Goal: Information Seeking & Learning: Learn about a topic

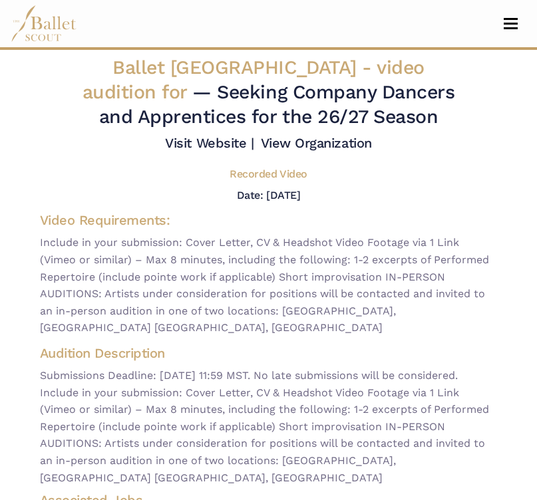
scroll to position [237, 0]
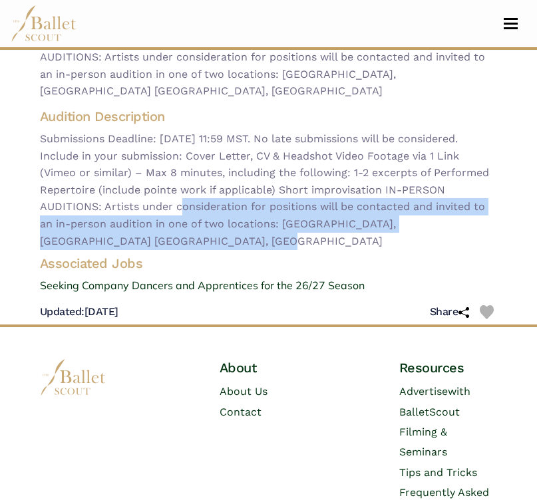
drag, startPoint x: 150, startPoint y: 206, endPoint x: 199, endPoint y: 247, distance: 63.7
click at [199, 248] on span "Submissions Deadline: [DATE] 11:59 MST. No late submissions will be considered.…" at bounding box center [269, 189] width 458 height 119
click at [199, 247] on span "Submissions Deadline: [DATE] 11:59 MST. No late submissions will be considered.…" at bounding box center [269, 189] width 458 height 119
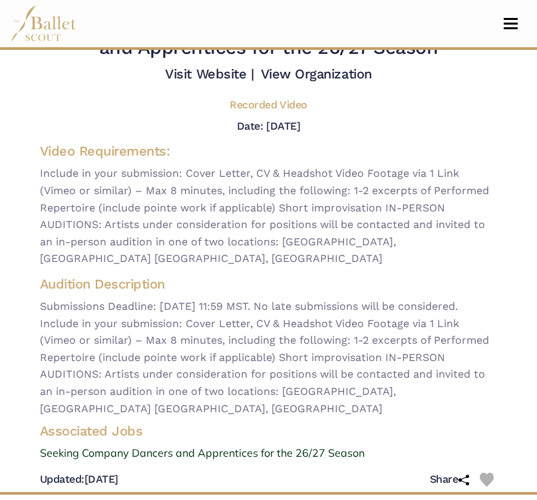
scroll to position [69, 0]
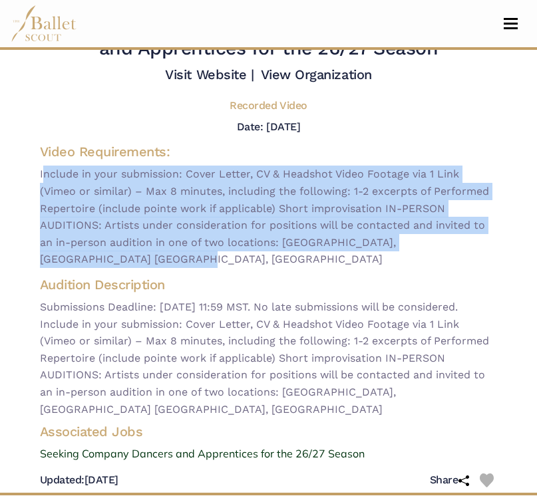
drag, startPoint x: 38, startPoint y: 173, endPoint x: 172, endPoint y: 252, distance: 155.1
click at [172, 252] on div "Video Requirements: Include in your submission: Cover Letter, CV & Headshot Vid…" at bounding box center [268, 205] width 479 height 130
click at [172, 252] on span "Include in your submission: Cover Letter, CV & Headshot Video Footage via 1 Lin…" at bounding box center [269, 217] width 458 height 102
drag, startPoint x: 40, startPoint y: 176, endPoint x: 156, endPoint y: 252, distance: 139.0
click at [156, 252] on span "Include in your submission: Cover Letter, CV & Headshot Video Footage via 1 Lin…" at bounding box center [269, 217] width 458 height 102
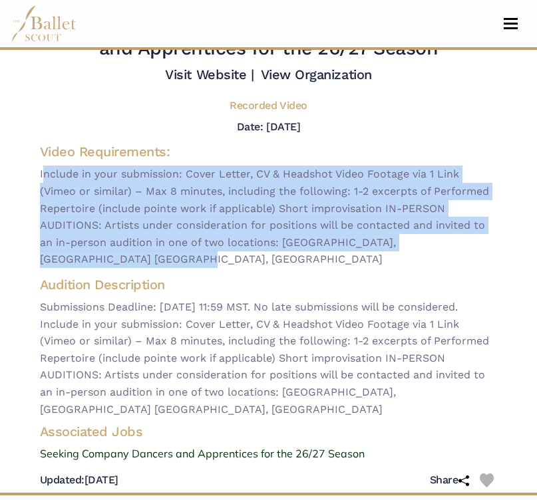
click at [156, 252] on span "Include in your submission: Cover Letter, CV & Headshot Video Footage via 1 Lin…" at bounding box center [269, 217] width 458 height 102
drag, startPoint x: 156, startPoint y: 252, endPoint x: 32, endPoint y: 179, distance: 144.0
click at [32, 179] on div "Video Requirements: Include in your submission: Cover Letter, CV & Headshot Vid…" at bounding box center [268, 205] width 479 height 130
drag, startPoint x: 40, startPoint y: 173, endPoint x: 124, endPoint y: 264, distance: 123.8
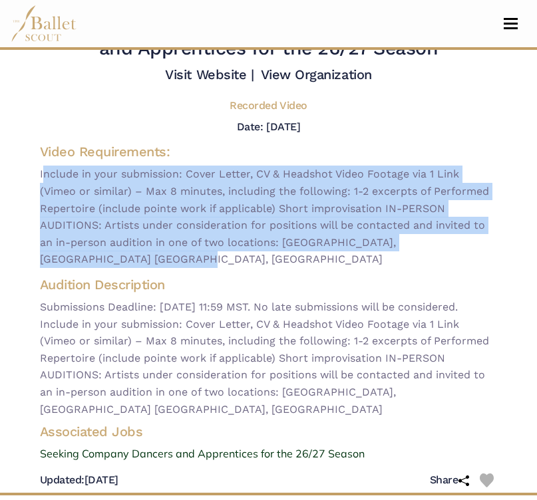
click at [124, 264] on span "Include in your submission: Cover Letter, CV & Headshot Video Footage via 1 Lin…" at bounding box center [269, 217] width 458 height 102
drag, startPoint x: 41, startPoint y: 178, endPoint x: 108, endPoint y: 266, distance: 111.5
click at [108, 266] on span "Include in your submission: Cover Letter, CV & Headshot Video Footage via 1 Lin…" at bounding box center [269, 217] width 458 height 102
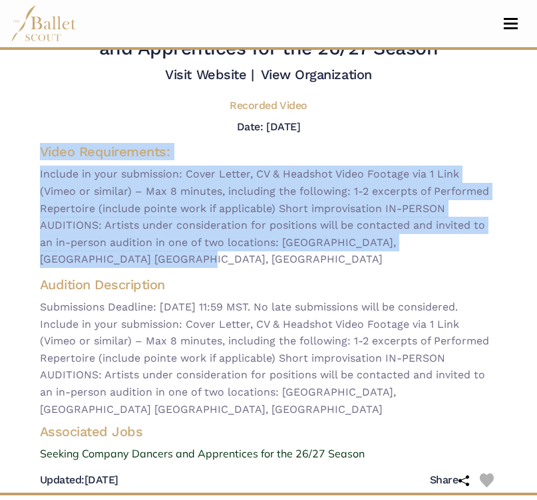
drag, startPoint x: 40, startPoint y: 152, endPoint x: 116, endPoint y: 252, distance: 125.2
click at [117, 252] on div "Video Requirements: Include in your submission: Cover Letter, CV & Headshot Vid…" at bounding box center [269, 205] width 458 height 125
click at [116, 252] on span "Include in your submission: Cover Letter, CV & Headshot Video Footage via 1 Lin…" at bounding box center [269, 217] width 458 height 102
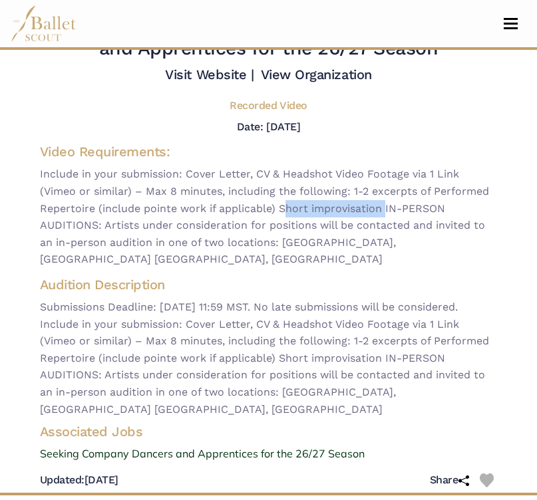
drag, startPoint x: 279, startPoint y: 209, endPoint x: 378, endPoint y: 214, distance: 99.3
click at [378, 214] on span "Include in your submission: Cover Letter, CV & Headshot Video Footage via 1 Lin…" at bounding box center [269, 217] width 458 height 102
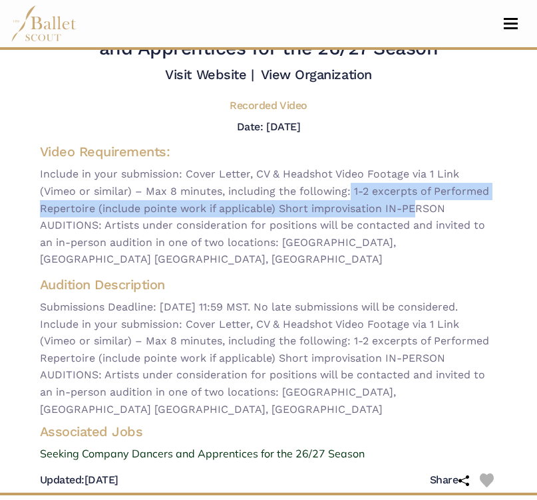
drag, startPoint x: 347, startPoint y: 191, endPoint x: 405, endPoint y: 203, distance: 59.1
click at [406, 204] on span "Include in your submission: Cover Letter, CV & Headshot Video Footage via 1 Lin…" at bounding box center [269, 217] width 458 height 102
click at [405, 203] on span "Include in your submission: Cover Letter, CV & Headshot Video Footage via 1 Lin…" at bounding box center [269, 217] width 458 height 102
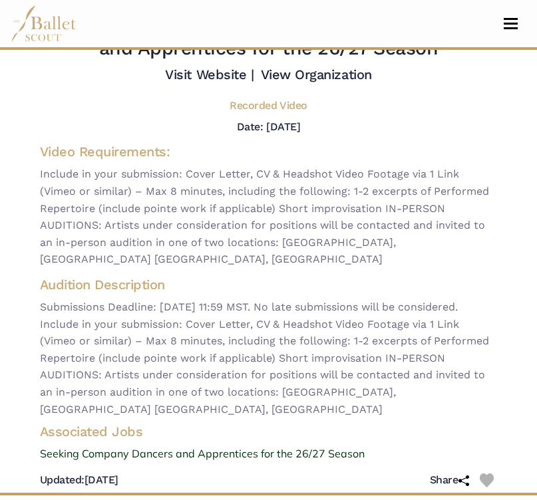
click at [482, 230] on span "Include in your submission: Cover Letter, CV & Headshot Video Footage via 1 Lin…" at bounding box center [269, 217] width 458 height 102
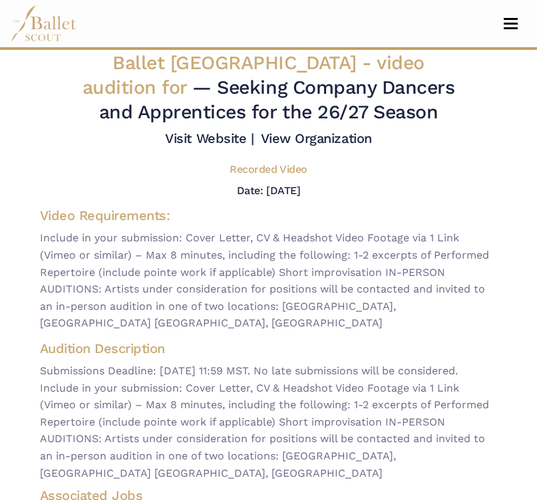
scroll to position [0, 0]
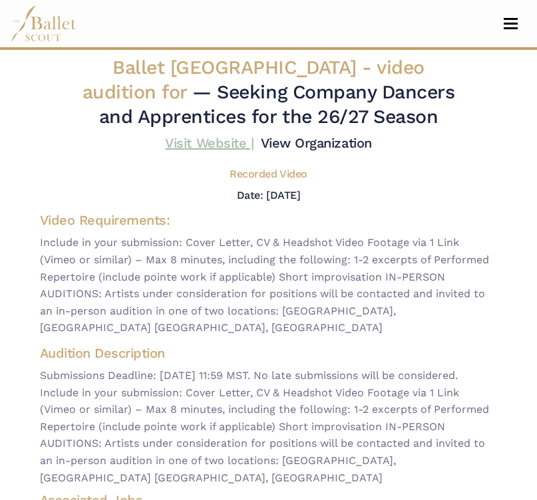
click at [195, 145] on link "Visit Website |" at bounding box center [209, 143] width 88 height 16
